Goal: Transaction & Acquisition: Purchase product/service

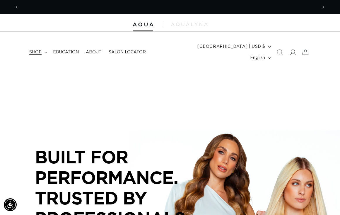
scroll to position [0, 298]
click at [48, 47] on summary "shop" at bounding box center [38, 52] width 24 height 12
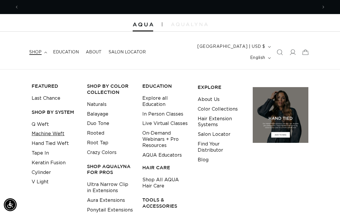
scroll to position [0, 0]
click at [61, 129] on link "Machine Weft" at bounding box center [48, 134] width 33 height 10
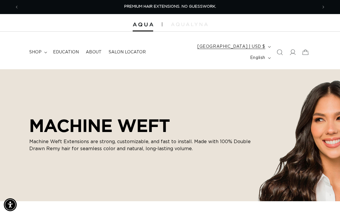
click at [244, 47] on button "[GEOGRAPHIC_DATA] | USD $" at bounding box center [233, 46] width 79 height 11
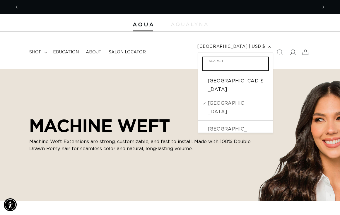
scroll to position [0, 298]
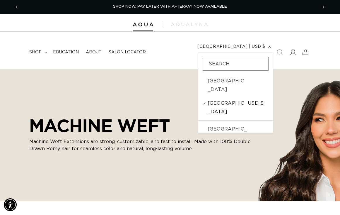
click at [248, 99] on span "USD $" at bounding box center [258, 107] width 21 height 17
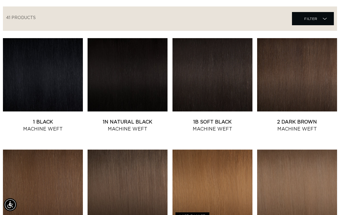
scroll to position [0, 298]
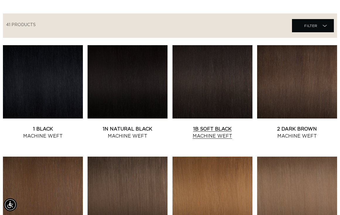
click at [208, 125] on link "1B Soft Black Machine Weft" at bounding box center [212, 132] width 80 height 14
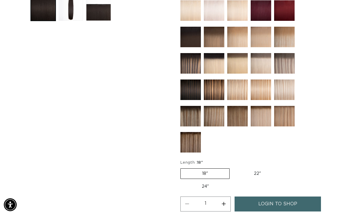
scroll to position [0, 298]
click at [257, 168] on label "22" Variant sold out or unavailable" at bounding box center [257, 173] width 50 height 10
click at [233, 167] on input "22" Variant sold out or unavailable" at bounding box center [232, 167] width 0 height 0
radio input "true"
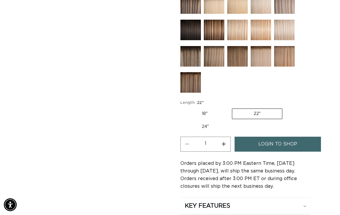
scroll to position [0, 597]
click at [225, 136] on button "Increase quantity for 1B Soft Black - Machine Weft" at bounding box center [223, 143] width 13 height 15
type input "2"
click at [254, 136] on link "login to shop" at bounding box center [278, 143] width 86 height 15
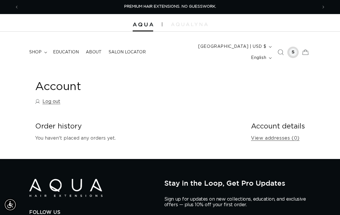
click at [293, 48] on div at bounding box center [293, 52] width 8 height 8
click at [291, 49] on div at bounding box center [293, 52] width 8 height 8
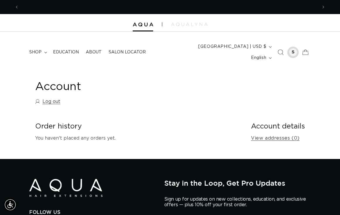
scroll to position [0, 0]
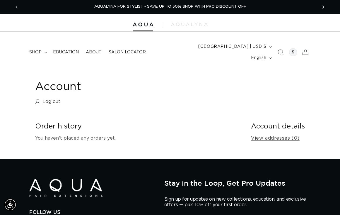
click at [323, 8] on icon "Next announcement" at bounding box center [323, 7] width 2 height 6
click at [208, 8] on span "SHOP NOW. PAY LATER WITH AFTERPAY NOW AVAILABLE" at bounding box center [170, 7] width 114 height 4
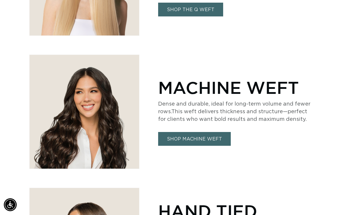
scroll to position [420, 0]
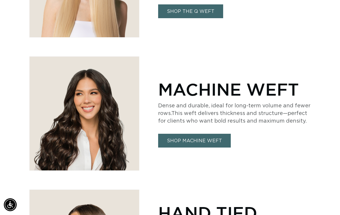
click at [200, 134] on link "SHOP MACHINE WEFT" at bounding box center [194, 141] width 73 height 14
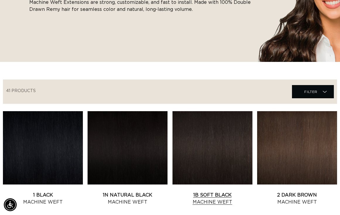
scroll to position [0, 298]
click at [203, 191] on link "1B Soft Black Machine Weft" at bounding box center [212, 198] width 80 height 14
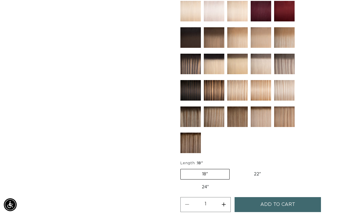
scroll to position [276, 0]
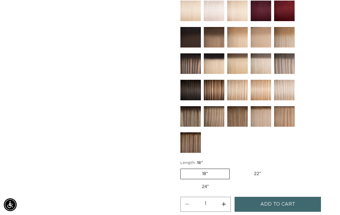
click at [254, 169] on label "22" Variant sold out or unavailable" at bounding box center [257, 174] width 50 height 10
click at [233, 167] on input "22" Variant sold out or unavailable" at bounding box center [232, 167] width 0 height 0
radio input "true"
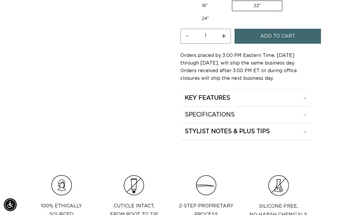
scroll to position [444, 0]
click at [226, 28] on button "Increase quantity for 1B Soft Black - Machine Weft" at bounding box center [223, 35] width 13 height 15
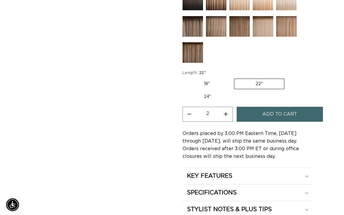
scroll to position [370, 0]
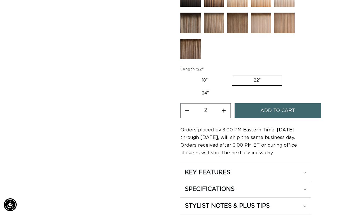
click at [254, 103] on button "Add to cart" at bounding box center [278, 110] width 86 height 15
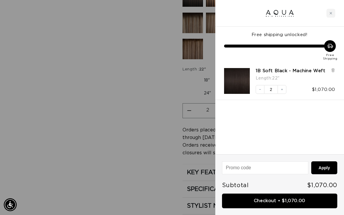
scroll to position [0, 0]
click at [262, 88] on button "Decrease quantity" at bounding box center [260, 89] width 9 height 9
click at [143, 130] on div at bounding box center [172, 107] width 344 height 215
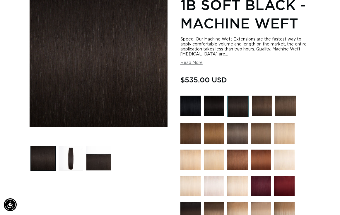
scroll to position [101, 0]
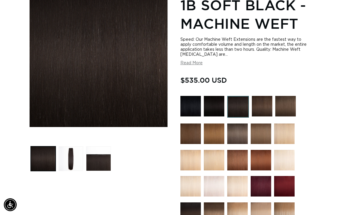
click at [193, 61] on button "Read More" at bounding box center [191, 63] width 22 height 5
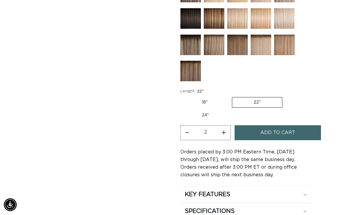
scroll to position [0, 597]
click at [187, 130] on button "Decrease quantity for 1B Soft Black - Machine Weft" at bounding box center [187, 132] width 13 height 15
type input "1"
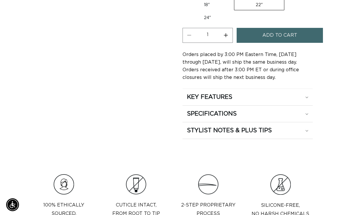
scroll to position [0, 298]
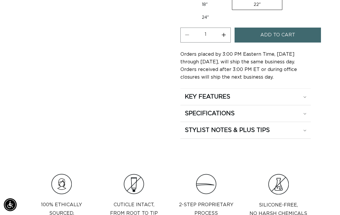
click at [266, 36] on span "Add to cart" at bounding box center [277, 35] width 35 height 15
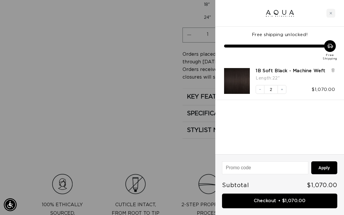
scroll to position [0, 605]
click at [262, 89] on button "Decrease quantity" at bounding box center [260, 89] width 9 height 9
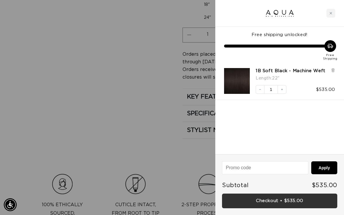
click at [278, 206] on link "Checkout • $535.00" at bounding box center [279, 200] width 115 height 15
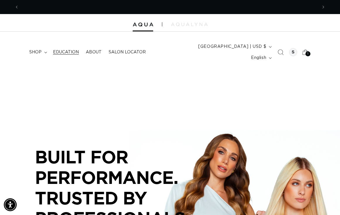
scroll to position [0, 298]
click at [39, 49] on span "shop" at bounding box center [35, 51] width 12 height 5
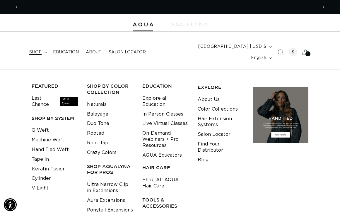
scroll to position [0, 597]
click at [40, 135] on link "Machine Weft" at bounding box center [48, 140] width 33 height 10
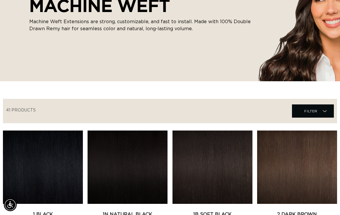
scroll to position [90, 0]
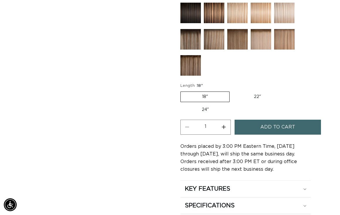
scroll to position [354, 0]
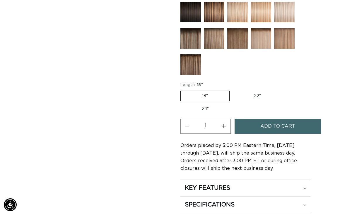
click at [225, 119] on button "Increase quantity for 1B Soft Black - Machine Weft" at bounding box center [223, 126] width 13 height 15
type input "2"
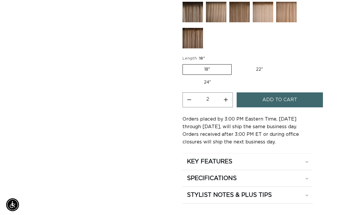
scroll to position [419, 0]
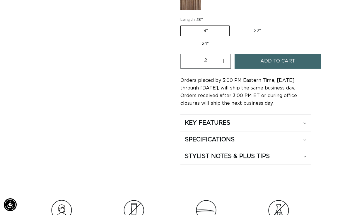
click at [257, 54] on button "Add to cart" at bounding box center [278, 61] width 86 height 15
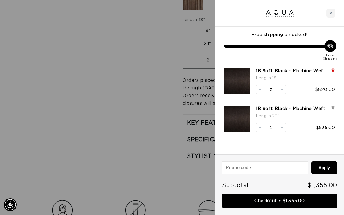
scroll to position [0, 0]
click at [334, 69] on icon at bounding box center [333, 70] width 2 height 3
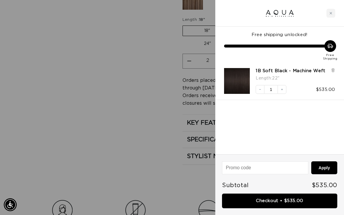
scroll to position [0, 303]
click at [281, 90] on icon "Increase quantity" at bounding box center [282, 90] width 4 height 4
click at [277, 169] on input at bounding box center [266, 167] width 86 height 12
type input "DealstoSupply"
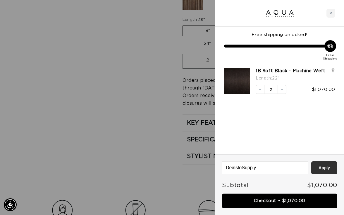
click at [330, 165] on button "Apply" at bounding box center [325, 167] width 26 height 13
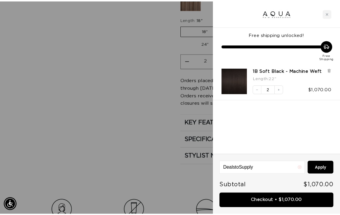
scroll to position [0, 605]
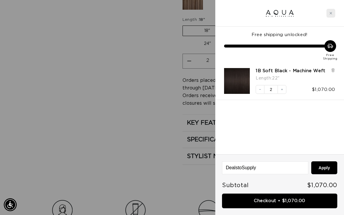
click at [329, 13] on div "Close cart" at bounding box center [331, 13] width 9 height 9
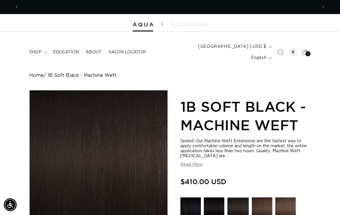
scroll to position [0, 298]
